Goal: Information Seeking & Learning: Learn about a topic

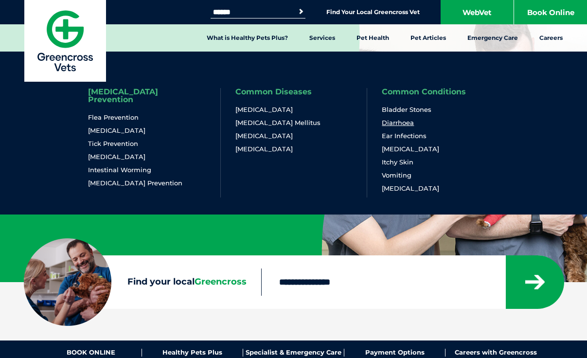
click at [389, 124] on link "Diarrhoea" at bounding box center [398, 123] width 32 height 8
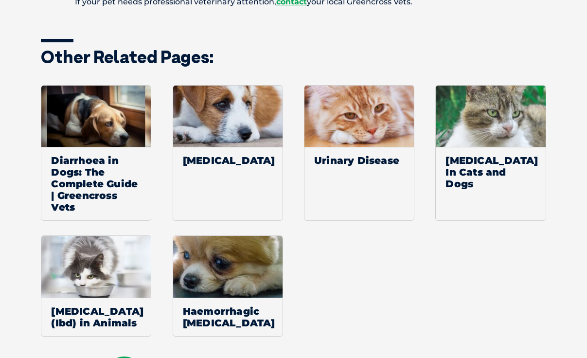
scroll to position [1183, 0]
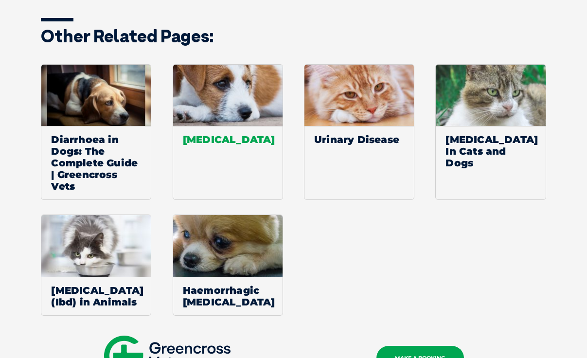
click at [223, 141] on span "[MEDICAL_DATA]" at bounding box center [227, 139] width 109 height 27
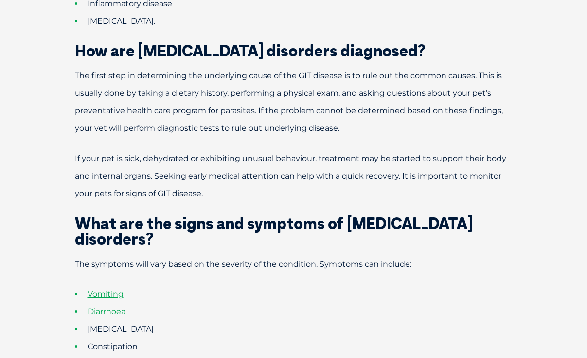
scroll to position [410, 0]
